Goal: Task Accomplishment & Management: Use online tool/utility

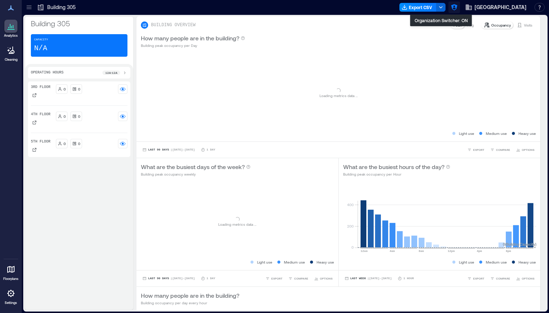
click at [451, 8] on icon "button" at bounding box center [454, 7] width 7 height 7
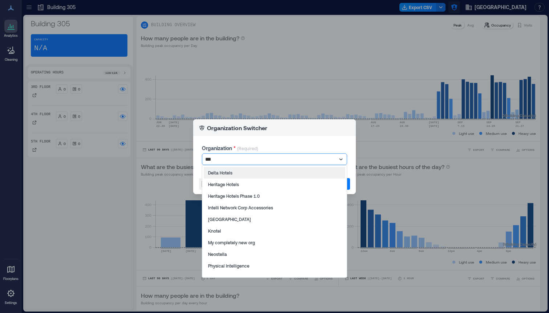
type input "****"
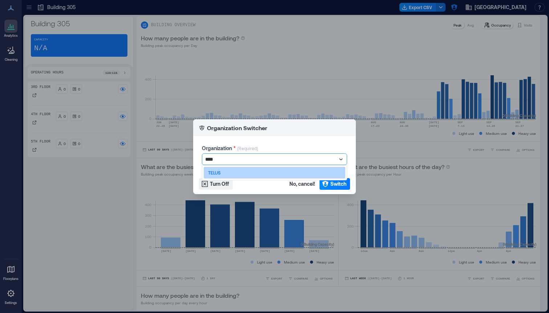
click at [242, 172] on div "TELUS" at bounding box center [275, 173] width 142 height 12
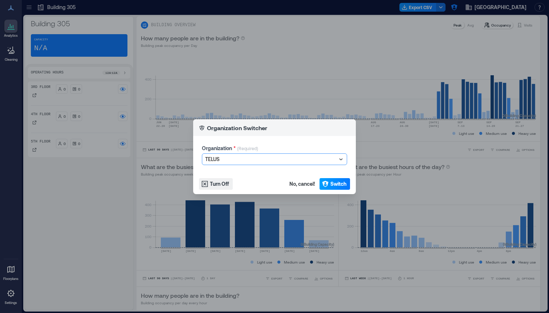
click at [343, 185] on span "Switch" at bounding box center [339, 183] width 16 height 7
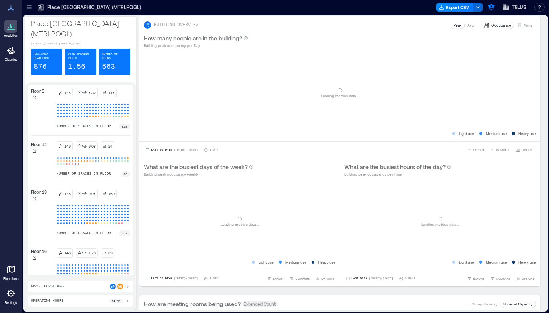
click at [29, 9] on icon at bounding box center [28, 7] width 7 height 7
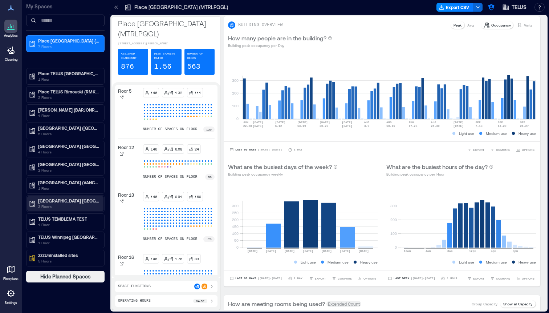
click at [79, 206] on p "3 Floors" at bounding box center [68, 206] width 61 height 6
